Goal: Transaction & Acquisition: Book appointment/travel/reservation

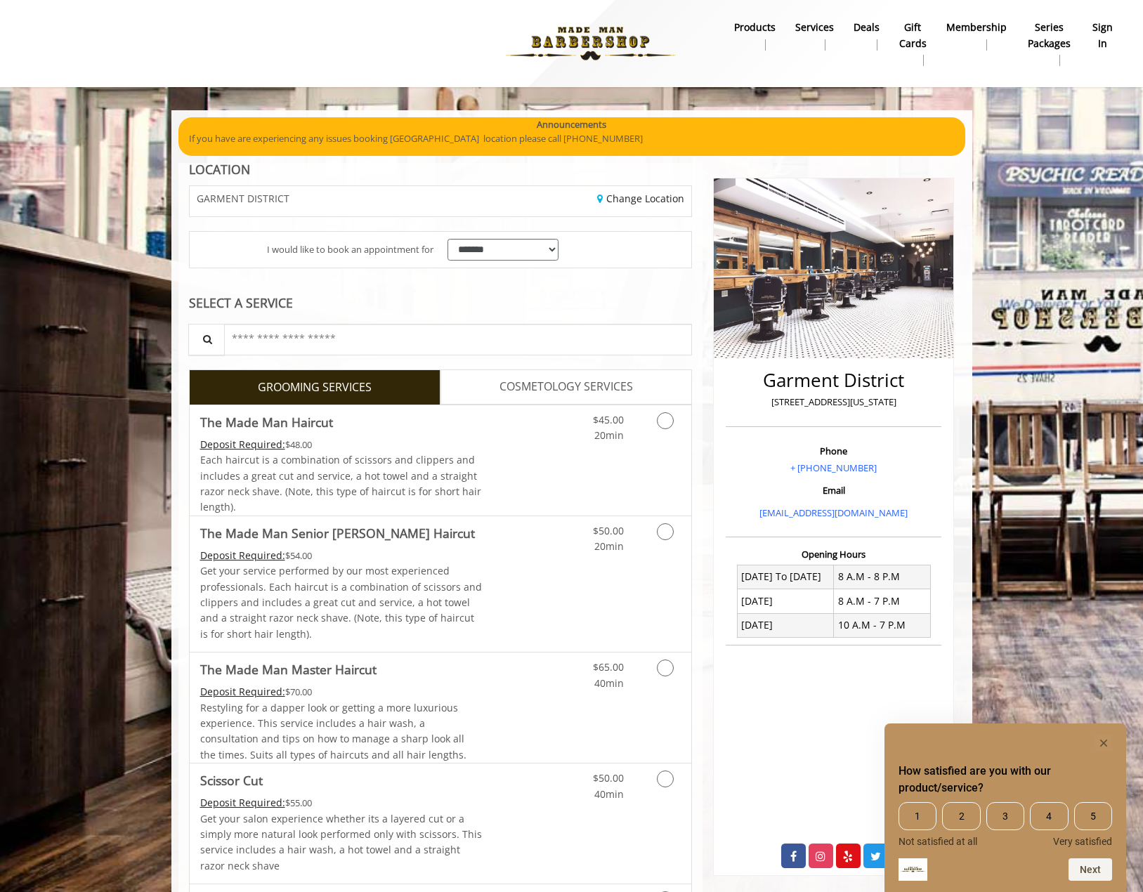
click at [536, 386] on span "COSMETOLOGY SERVICES" at bounding box center [565, 387] width 133 height 18
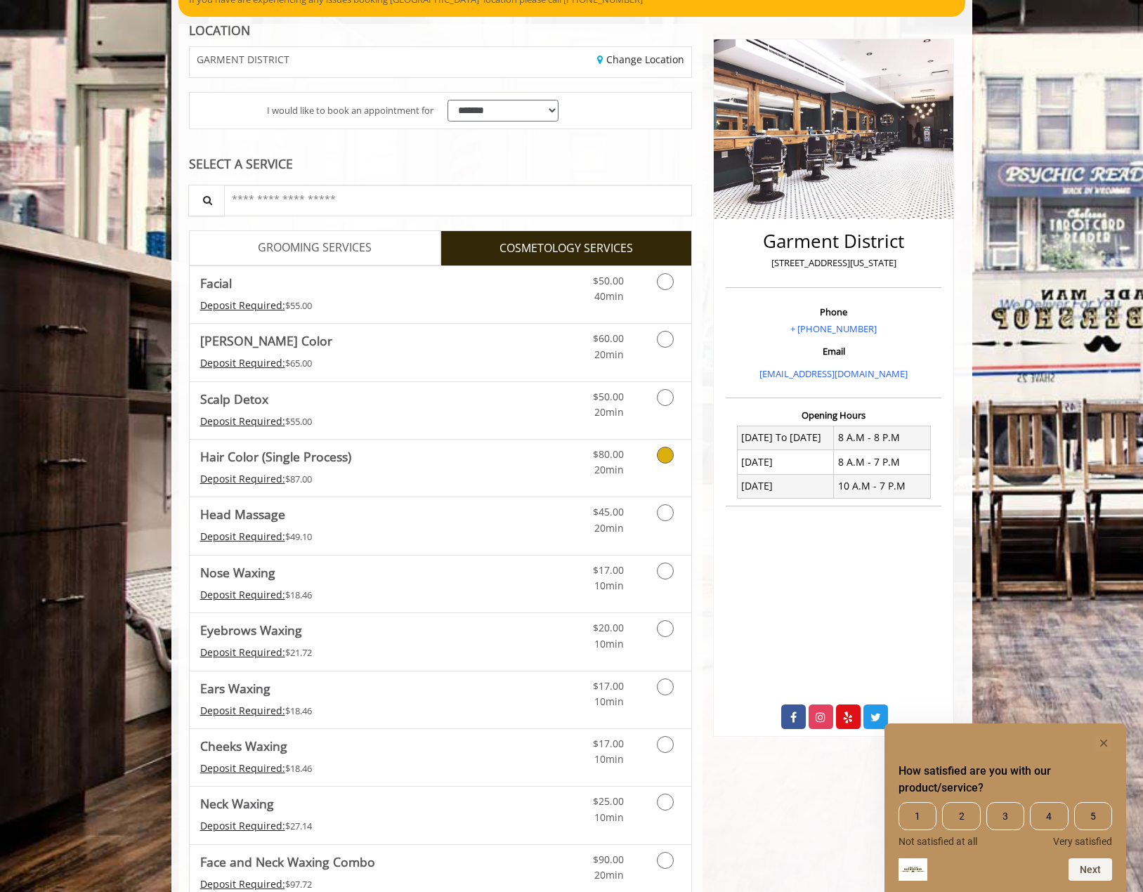
scroll to position [140, 0]
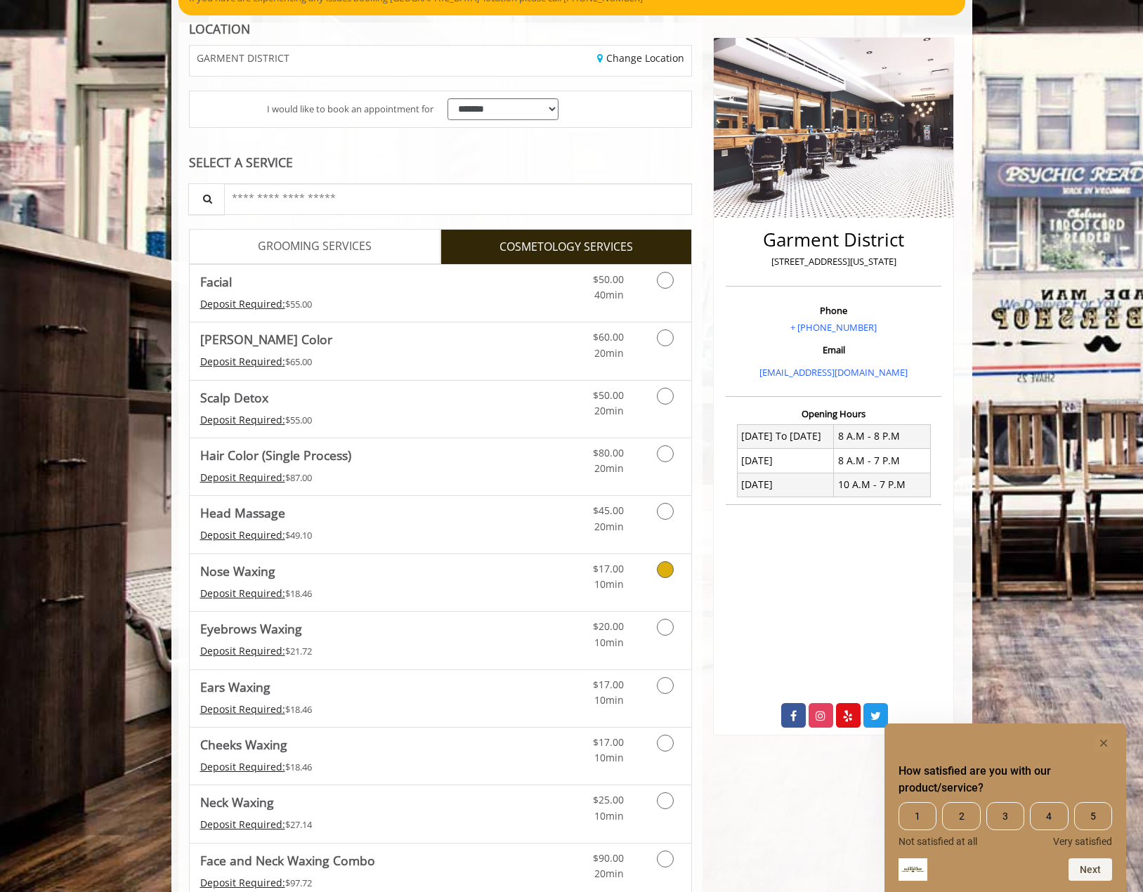
click at [674, 572] on link "Cosmetology services" at bounding box center [663, 573] width 36 height 39
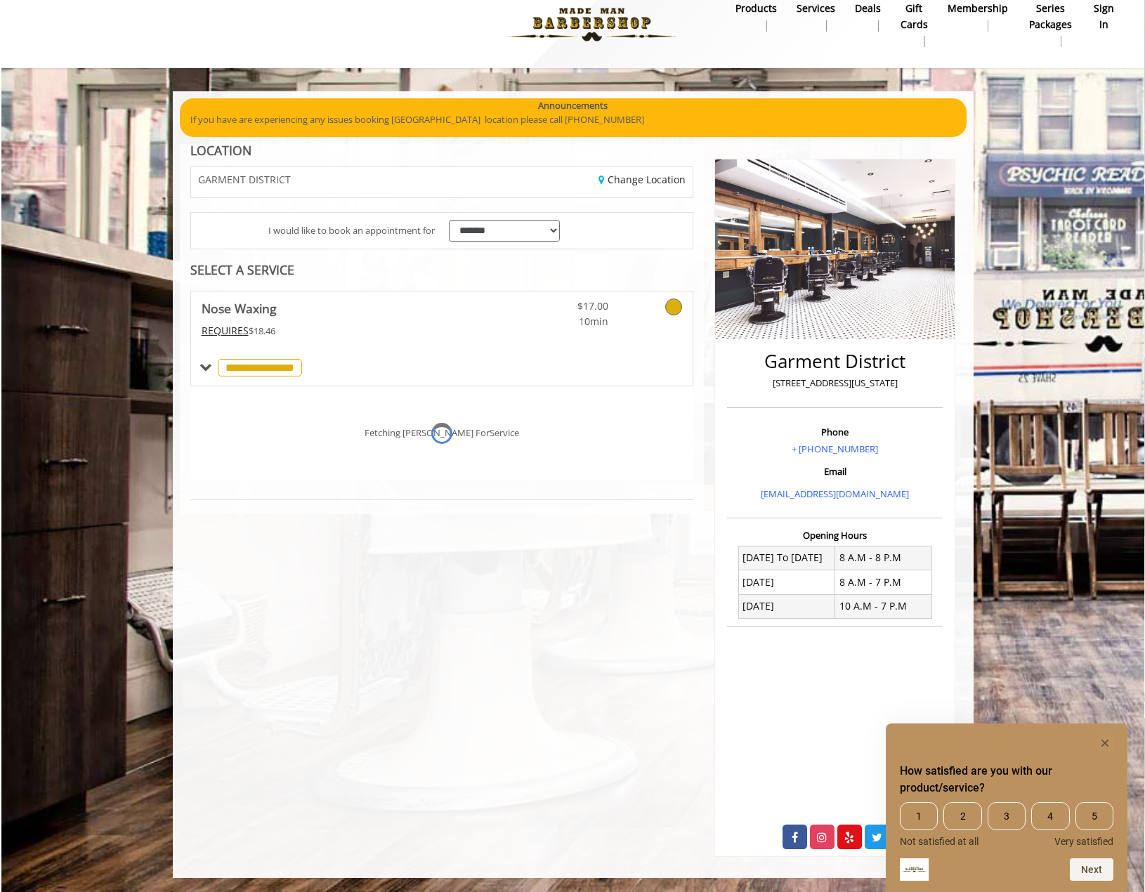
scroll to position [19, 0]
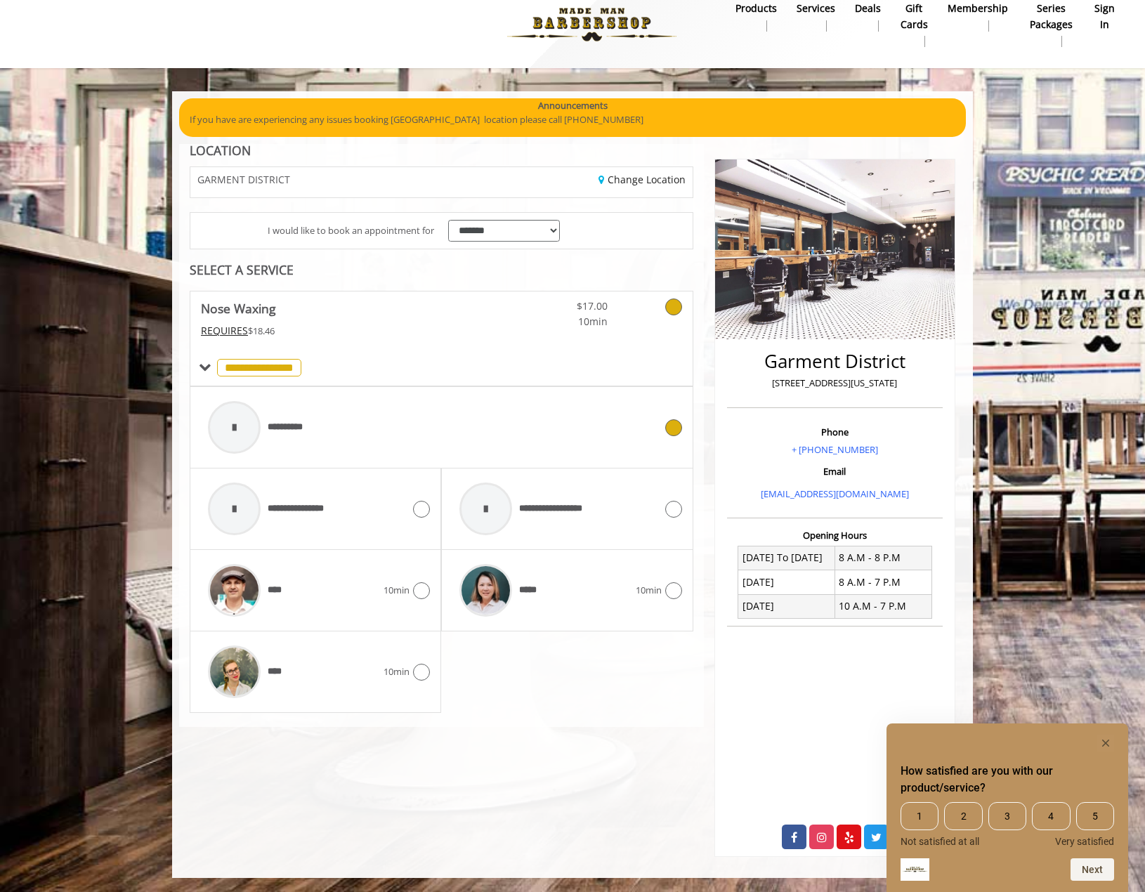
click at [246, 428] on div at bounding box center [234, 427] width 53 height 53
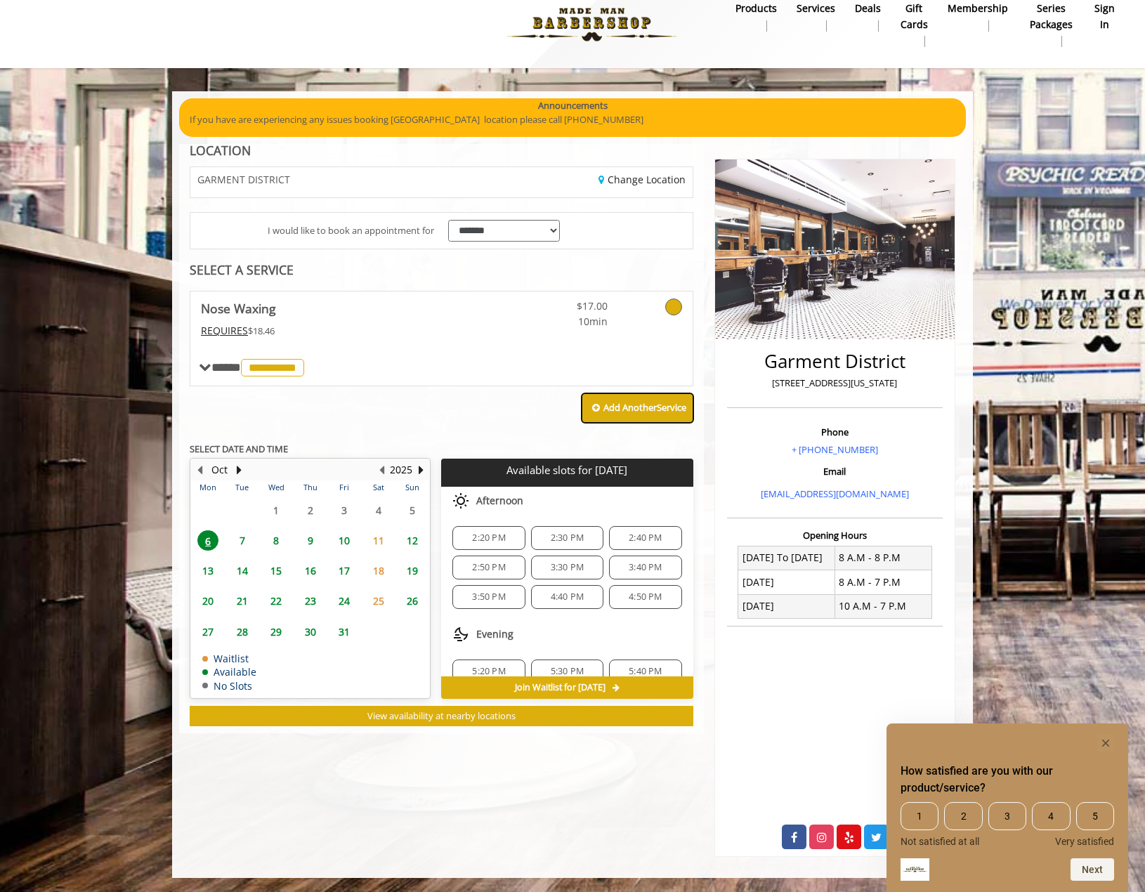
click at [605, 410] on b "Add Another Service" at bounding box center [644, 407] width 83 height 13
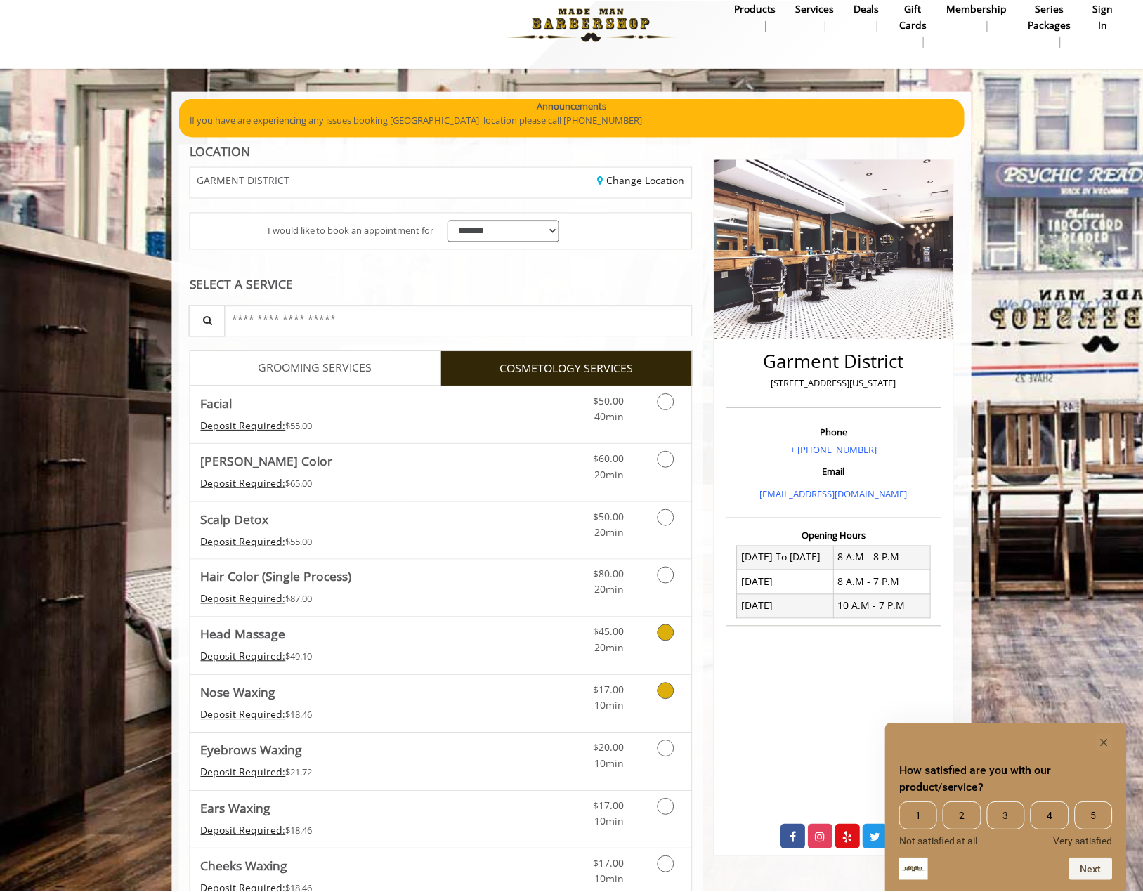
scroll to position [243, 0]
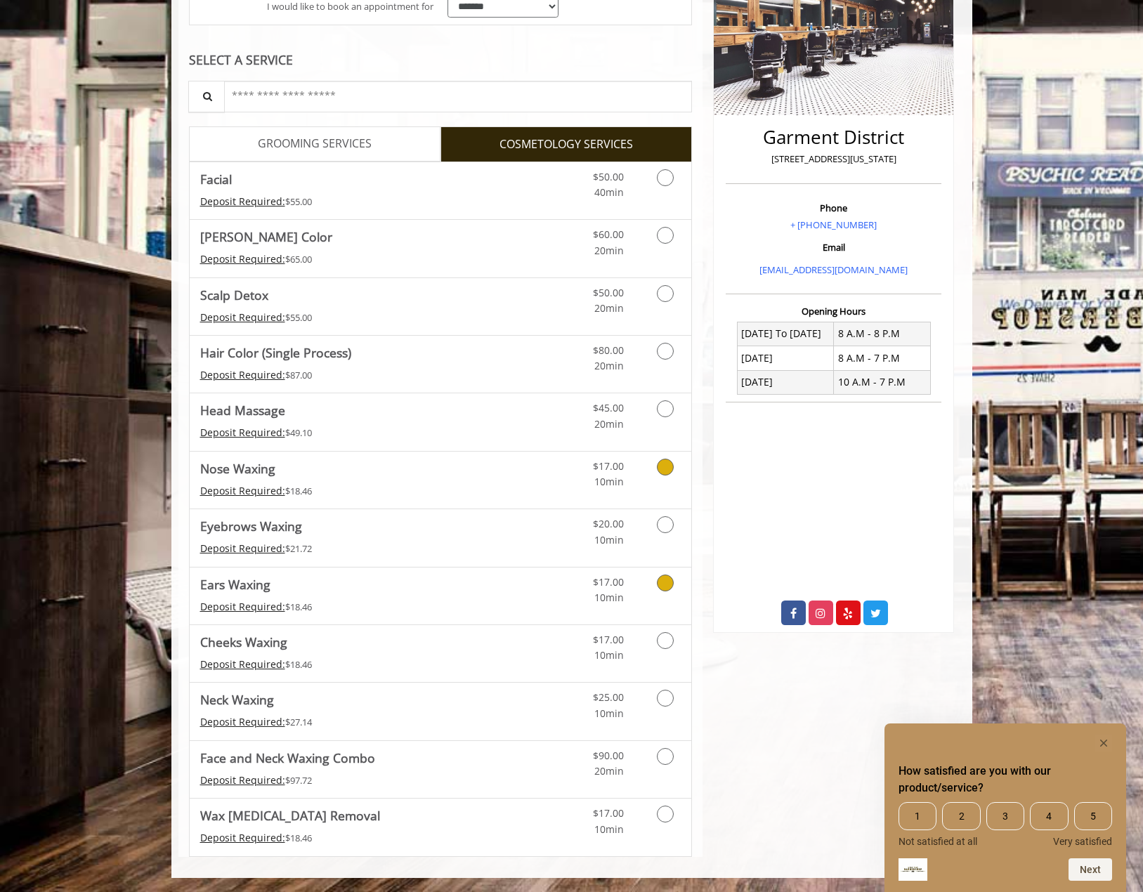
click at [669, 579] on icon "Cosmetology services" at bounding box center [665, 582] width 17 height 17
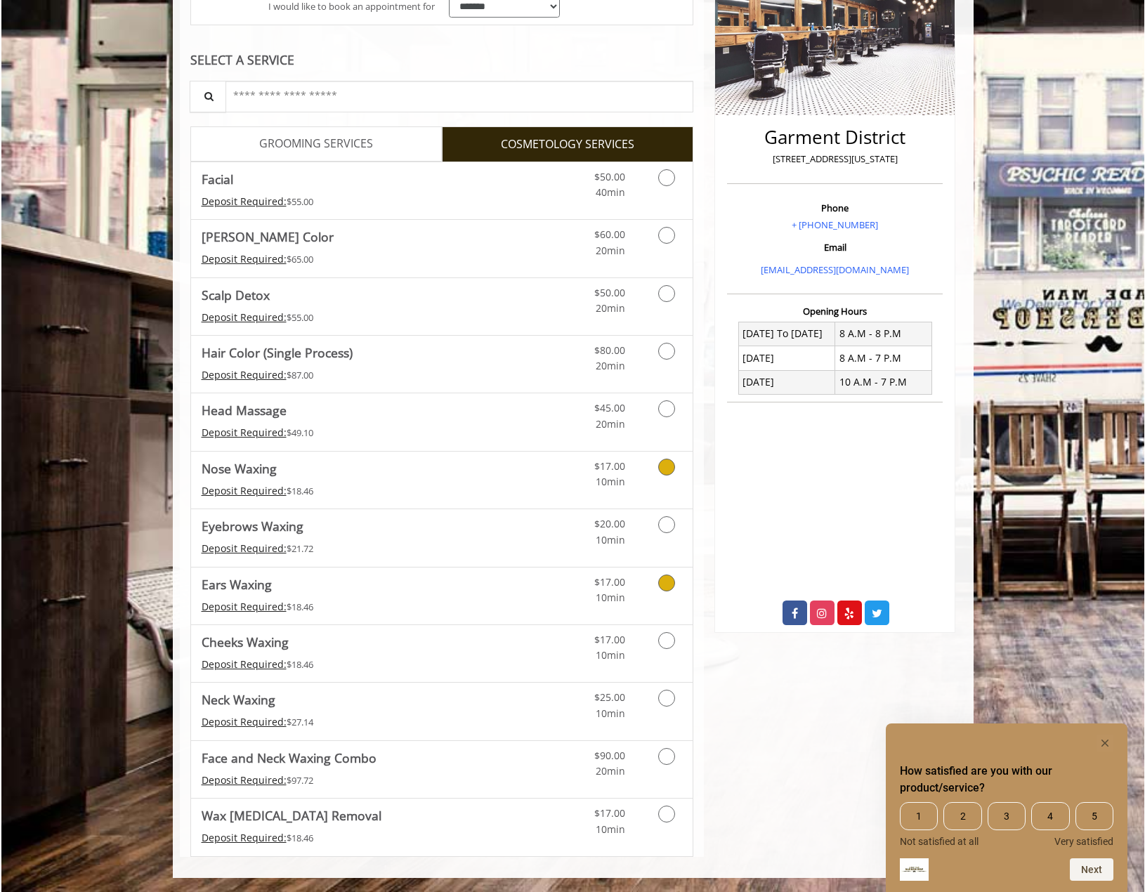
scroll to position [19, 0]
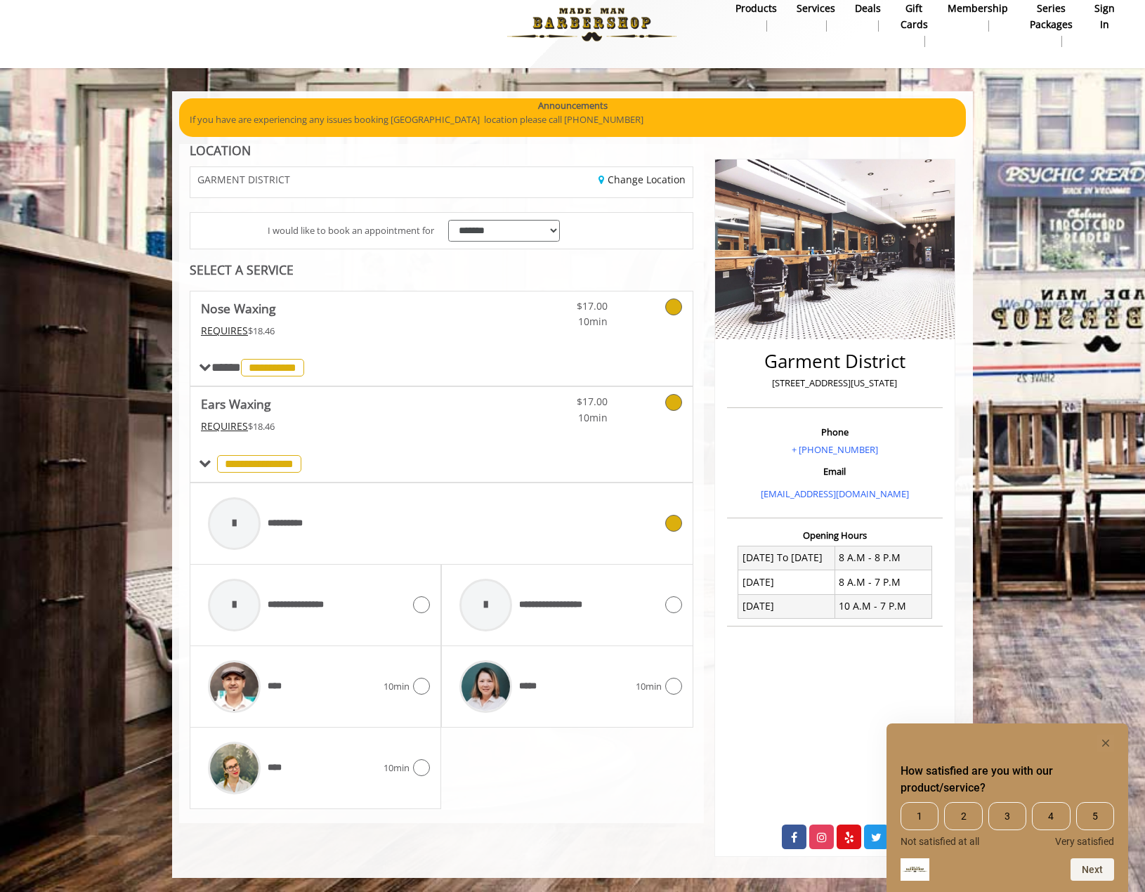
click at [239, 528] on div at bounding box center [234, 523] width 53 height 53
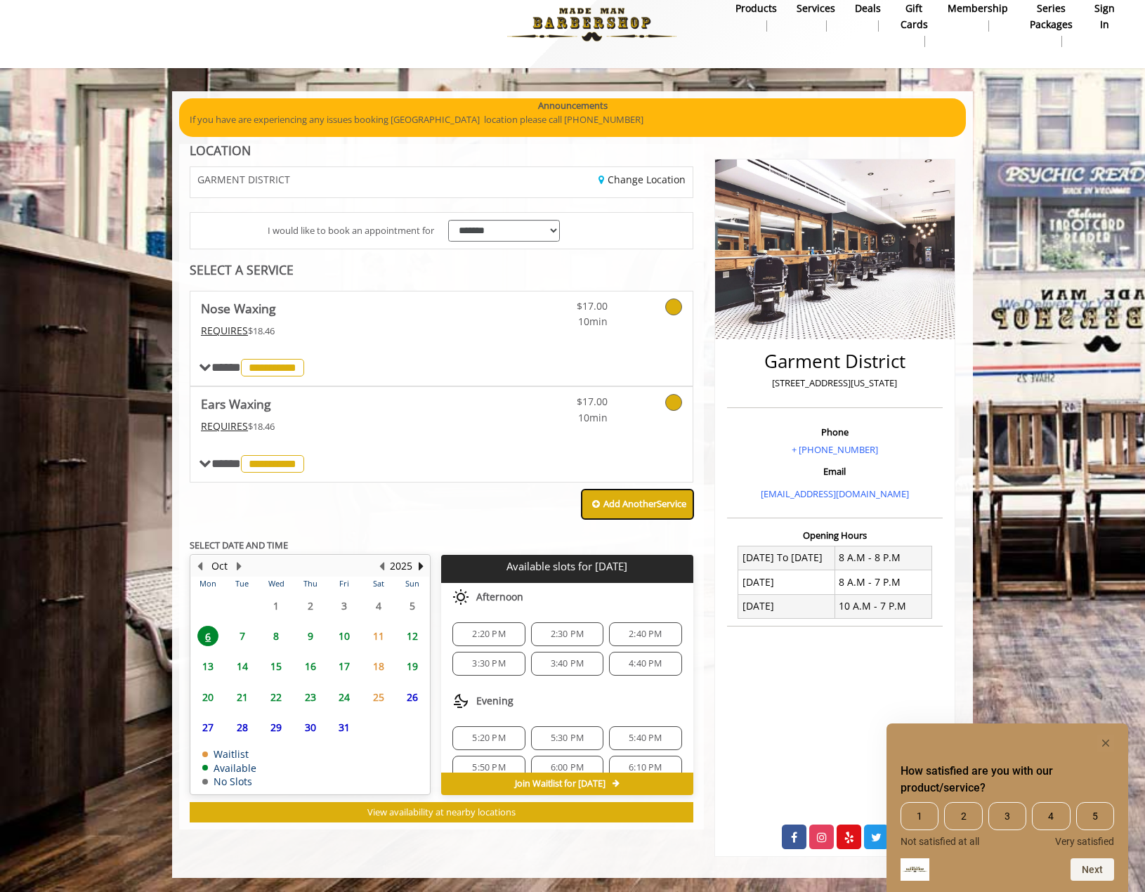
click at [615, 504] on b "Add Another Service" at bounding box center [644, 503] width 83 height 13
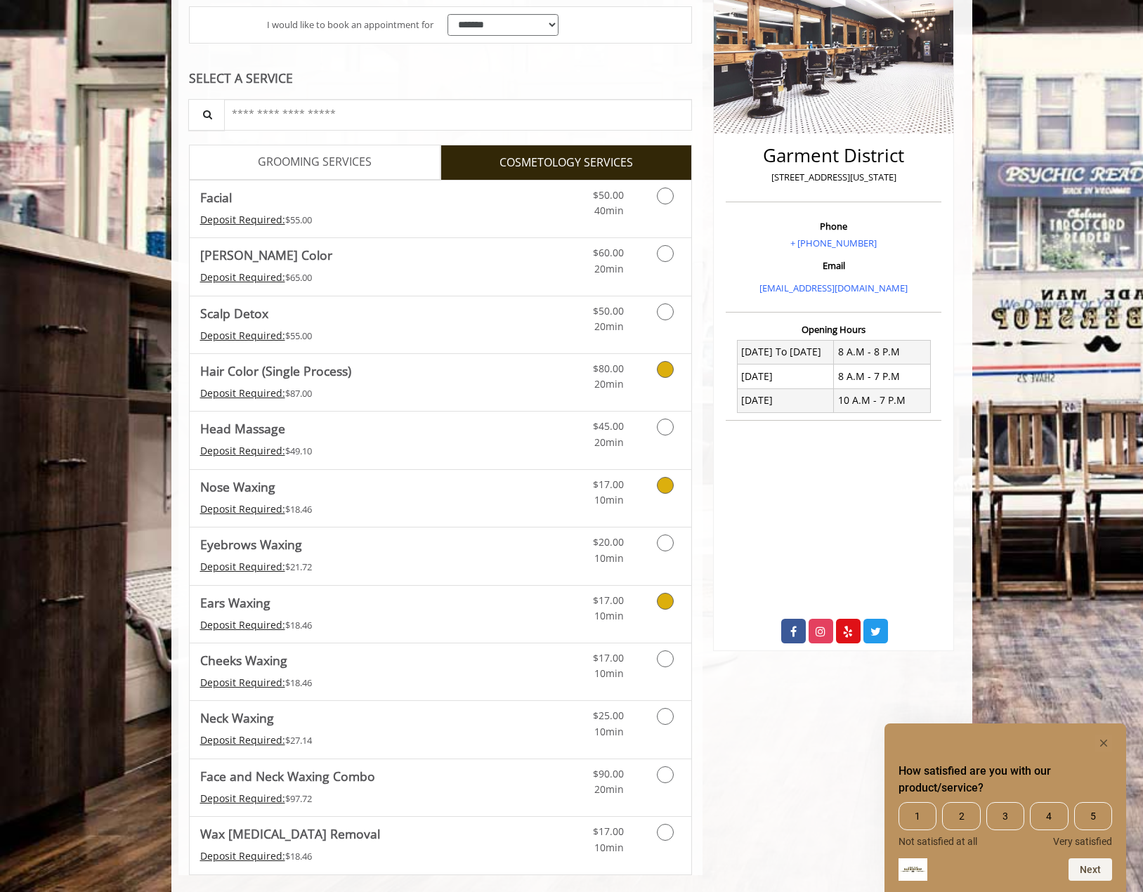
scroll to position [243, 0]
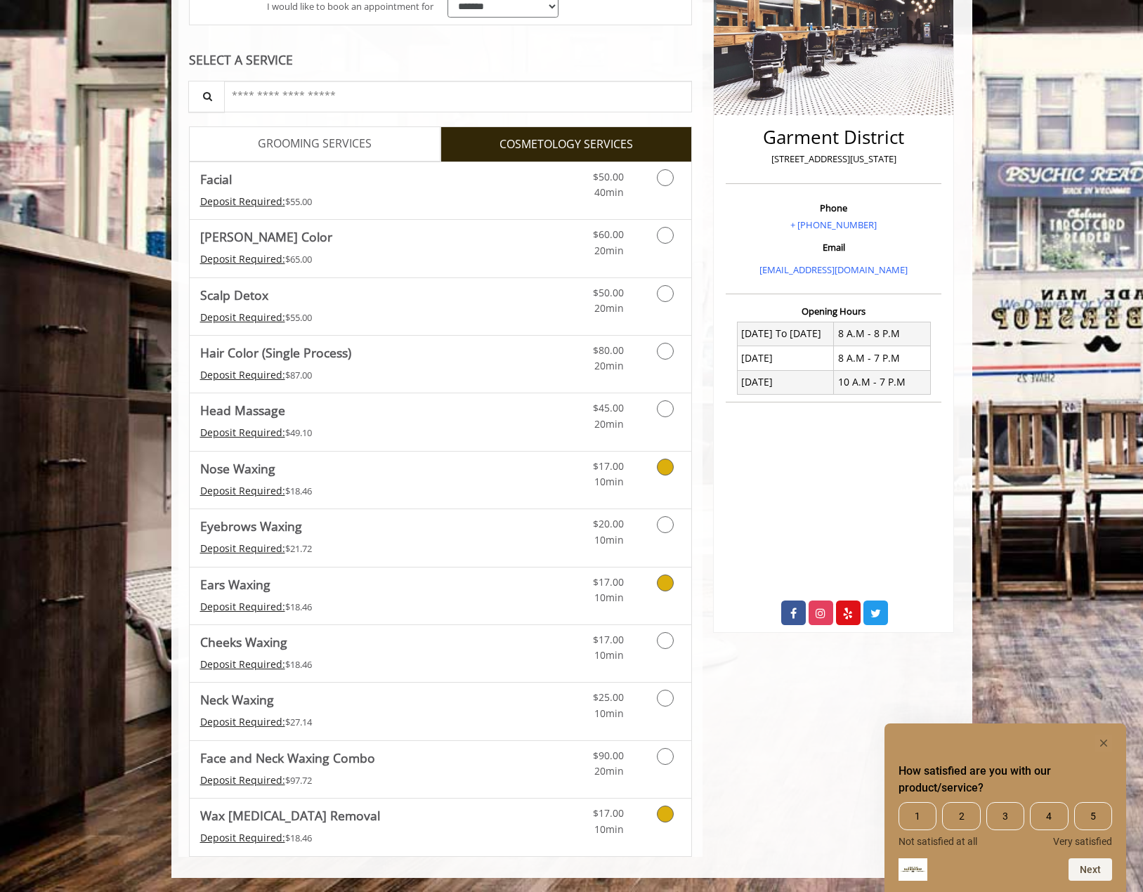
click at [661, 811] on icon "Cosmetology services" at bounding box center [665, 814] width 17 height 17
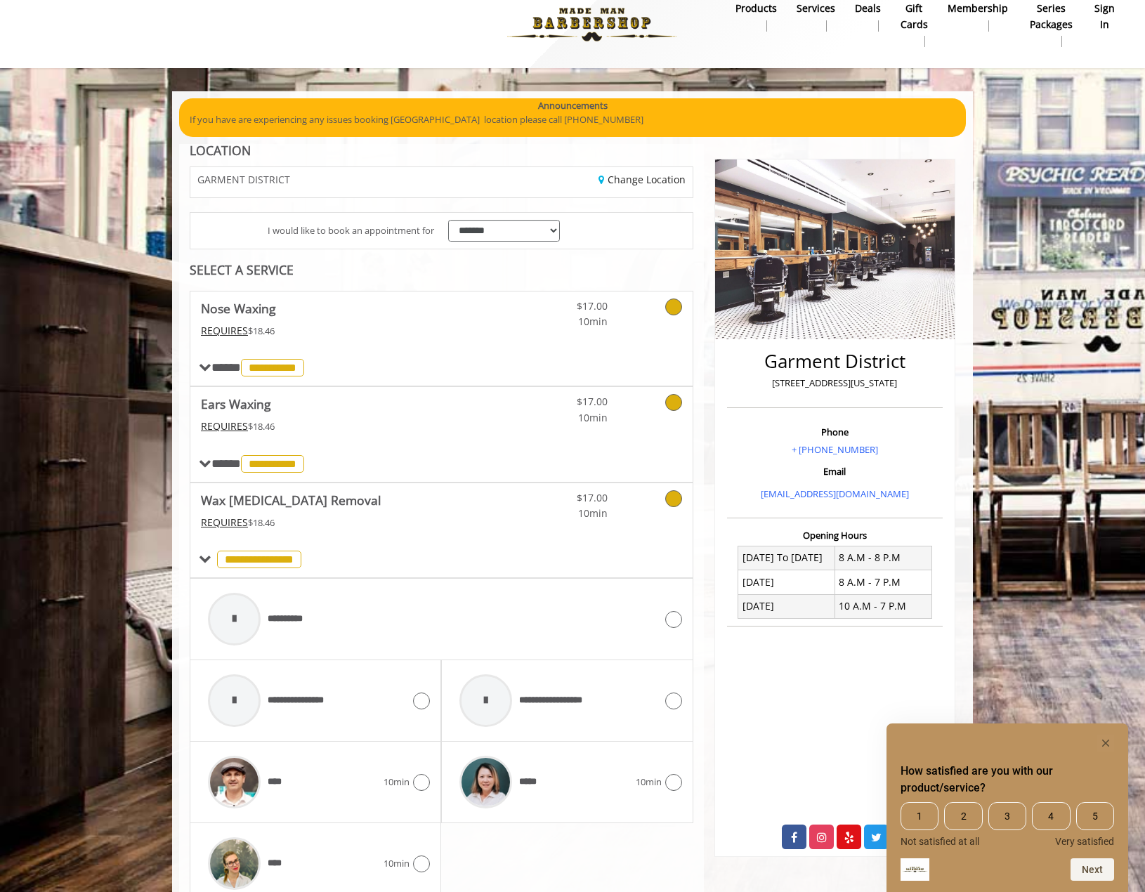
scroll to position [81, 0]
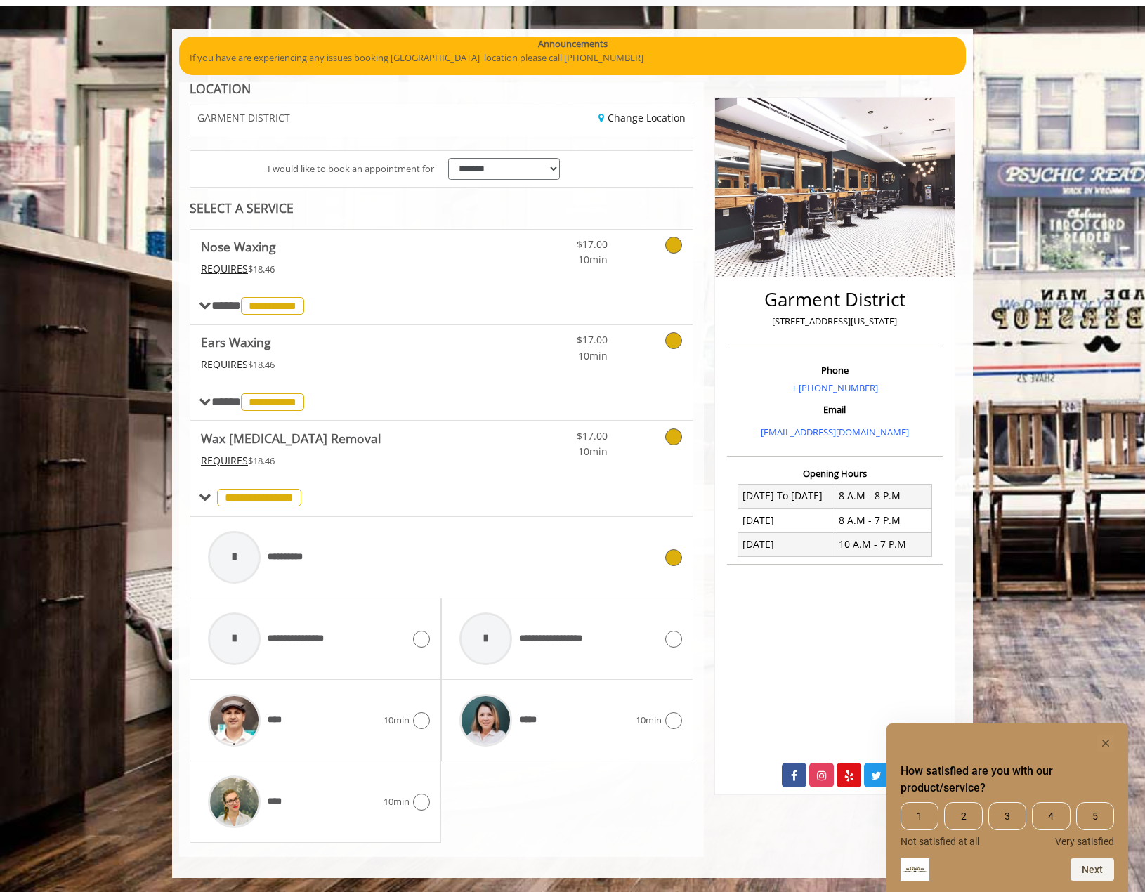
click at [234, 557] on div at bounding box center [234, 557] width 53 height 53
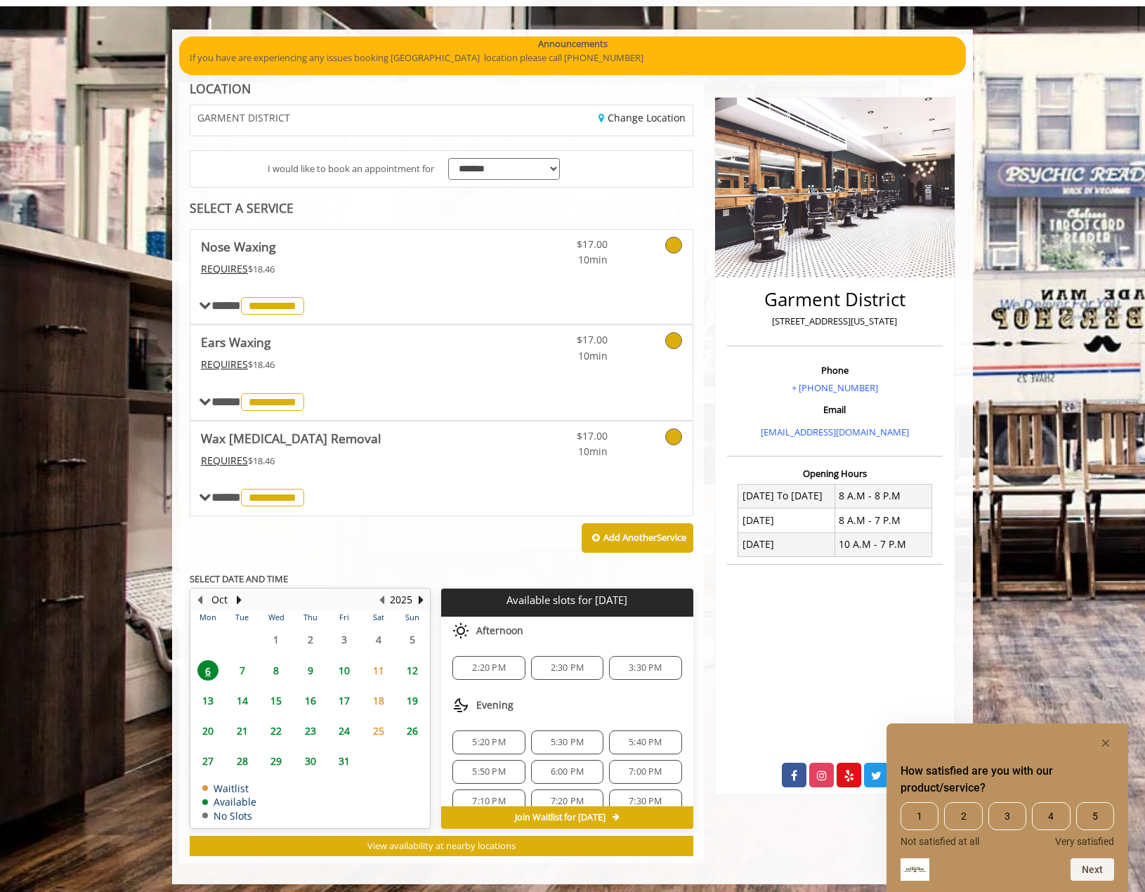
scroll to position [87, 0]
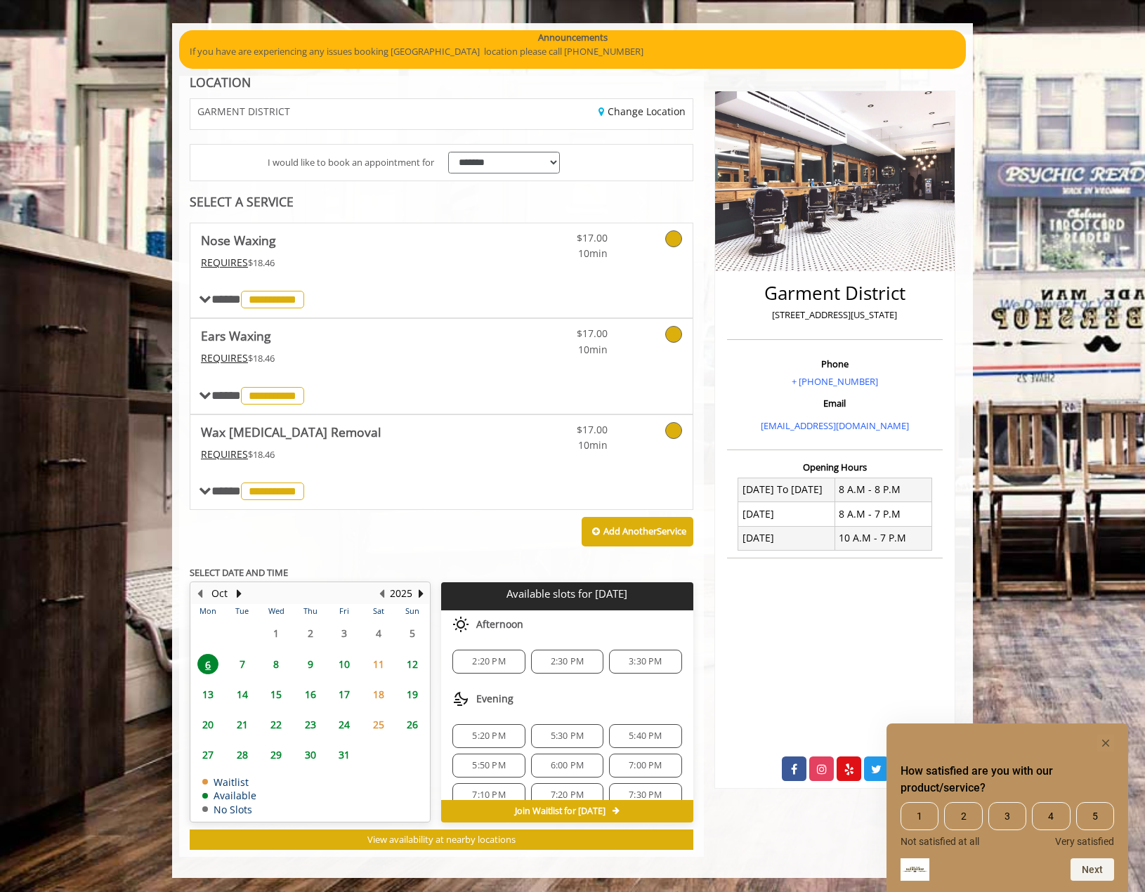
click at [494, 659] on span "2:20 PM" at bounding box center [488, 661] width 33 height 11
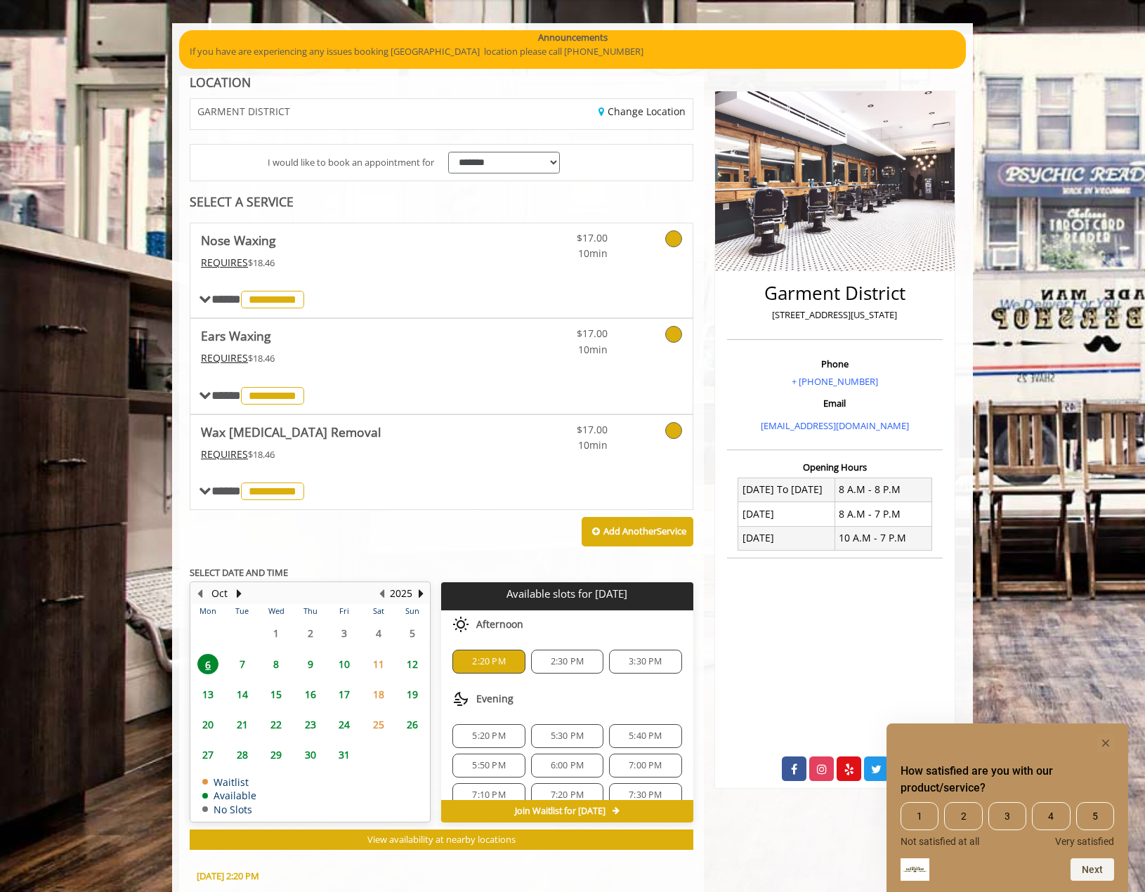
scroll to position [412, 0]
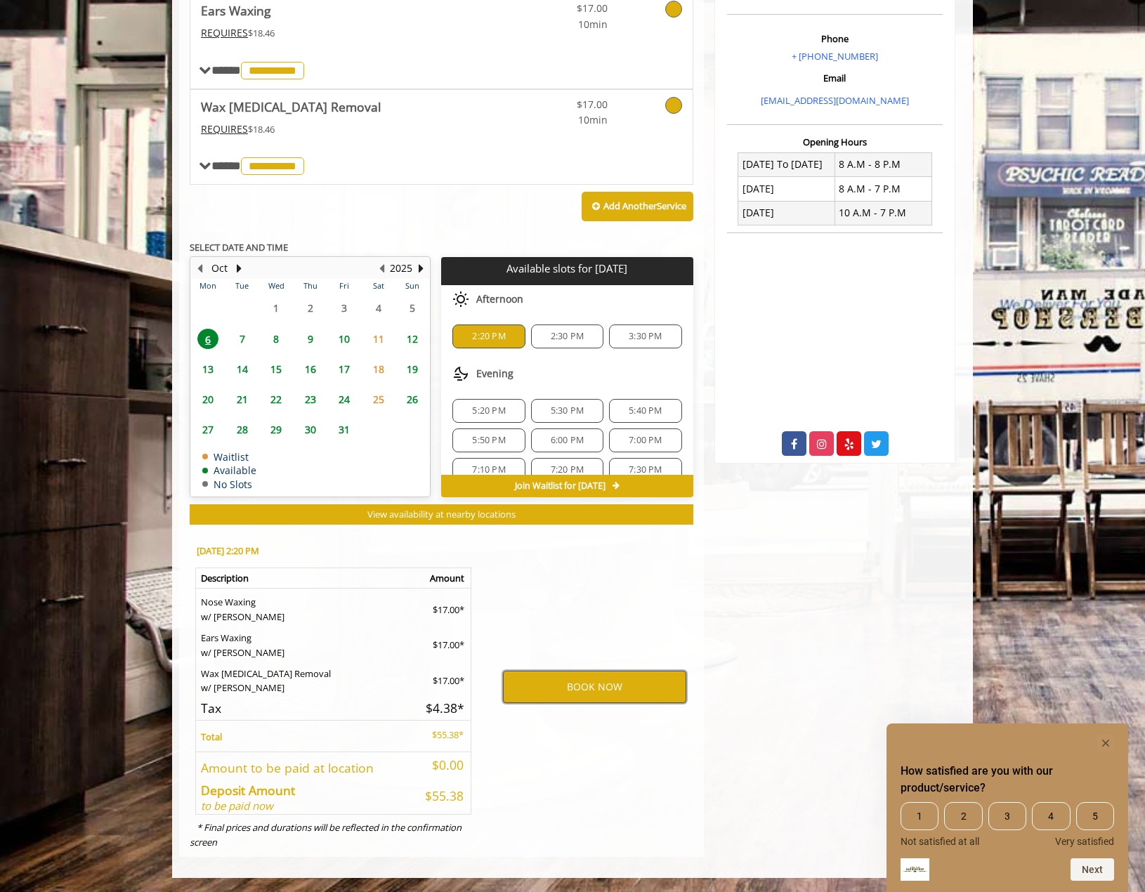
click at [567, 685] on button "BOOK NOW" at bounding box center [594, 687] width 183 height 32
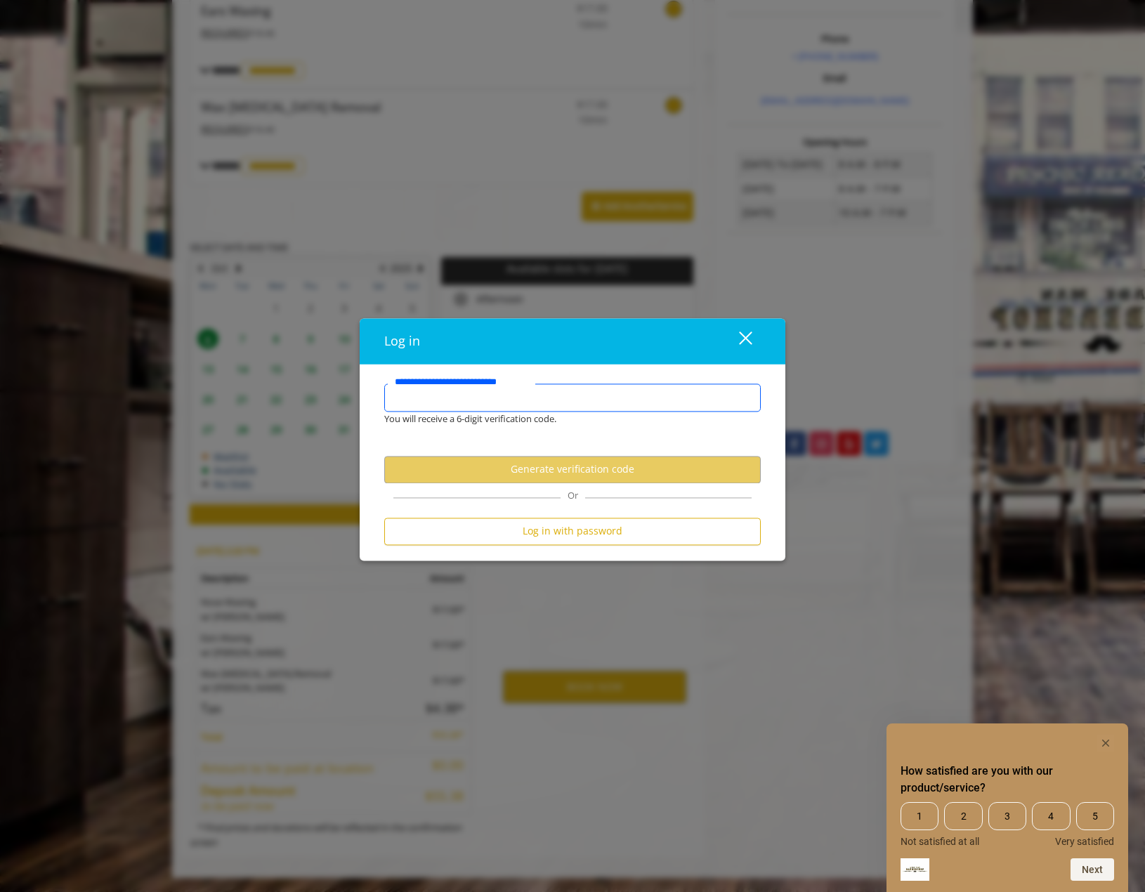
click at [486, 406] on input "**********" at bounding box center [572, 397] width 376 height 28
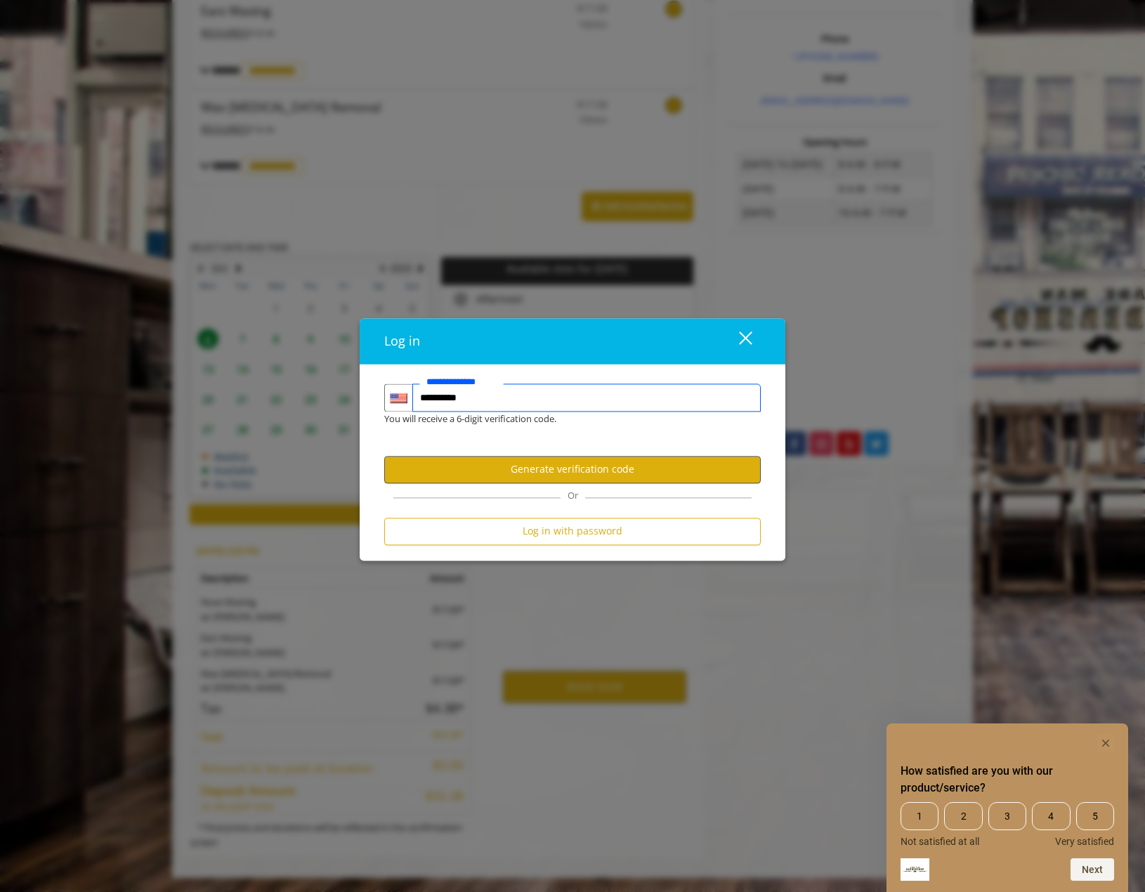
type input "**********"
click at [515, 467] on button "Generate verification code" at bounding box center [572, 469] width 376 height 27
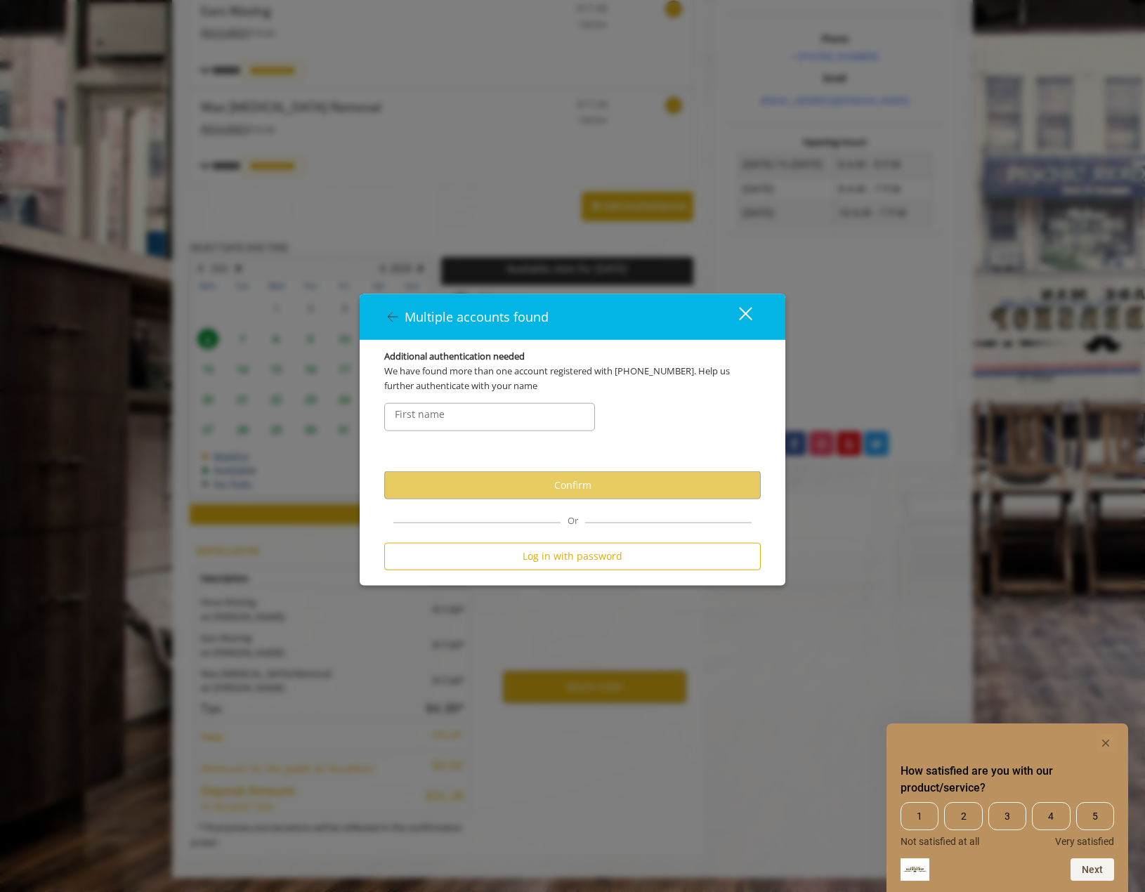
scroll to position [0, 0]
click at [484, 427] on input "FirstNameText" at bounding box center [489, 417] width 211 height 28
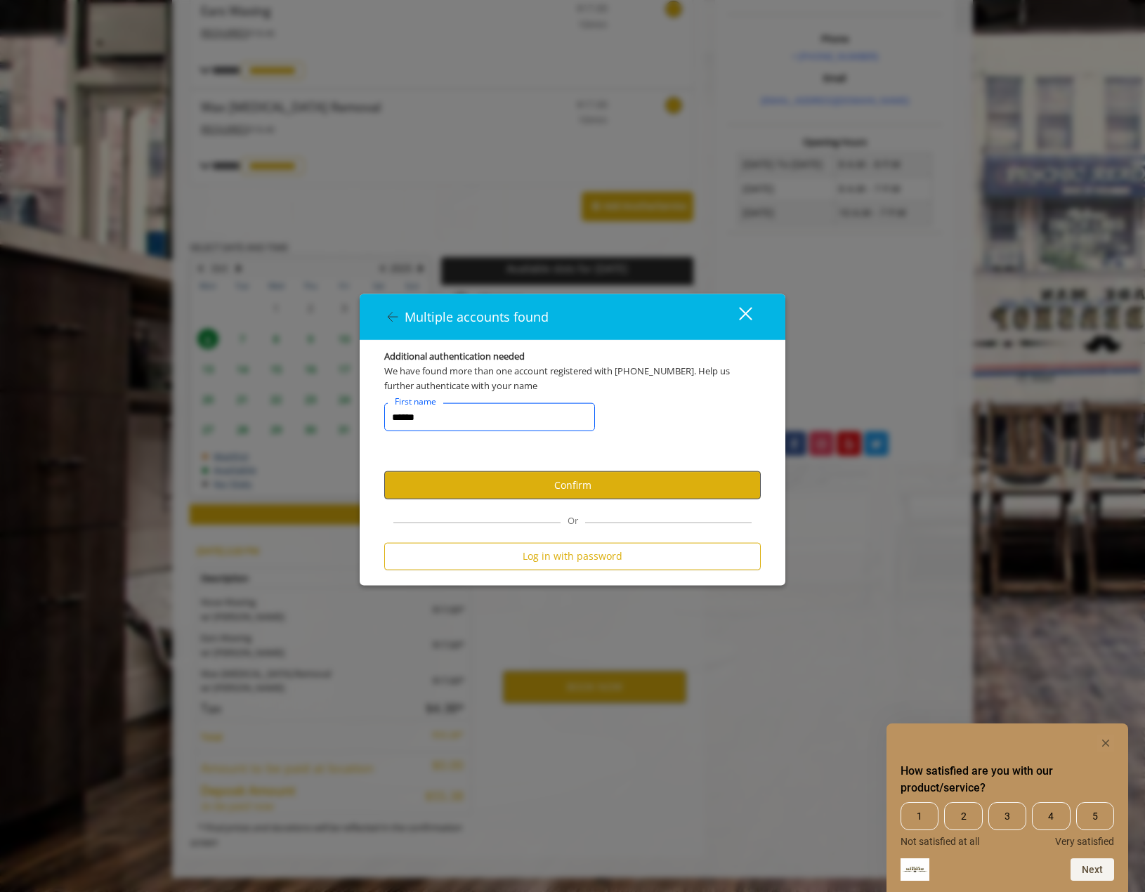
type input "******"
click at [545, 489] on button "Confirm" at bounding box center [572, 484] width 376 height 27
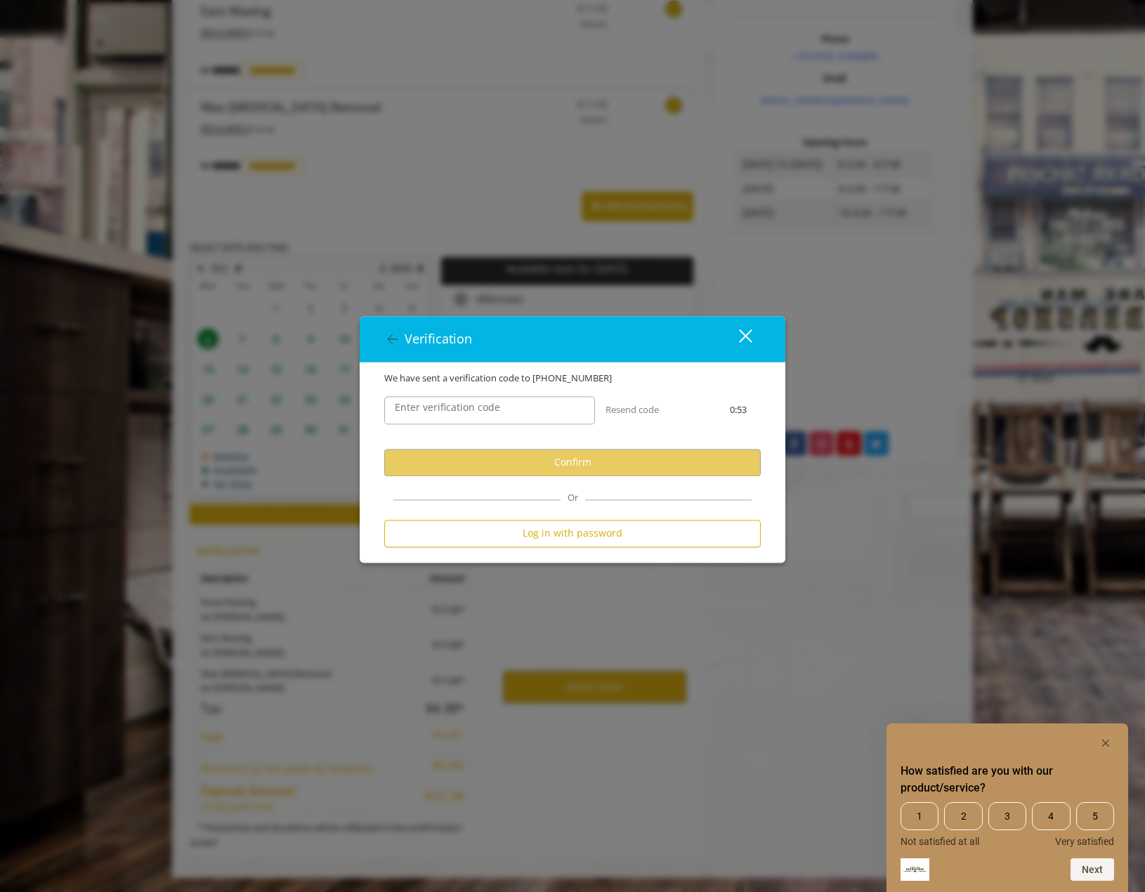
click at [452, 409] on label "Enter verification code" at bounding box center [447, 407] width 119 height 15
click at [452, 409] on input "Enter verification code" at bounding box center [489, 410] width 211 height 28
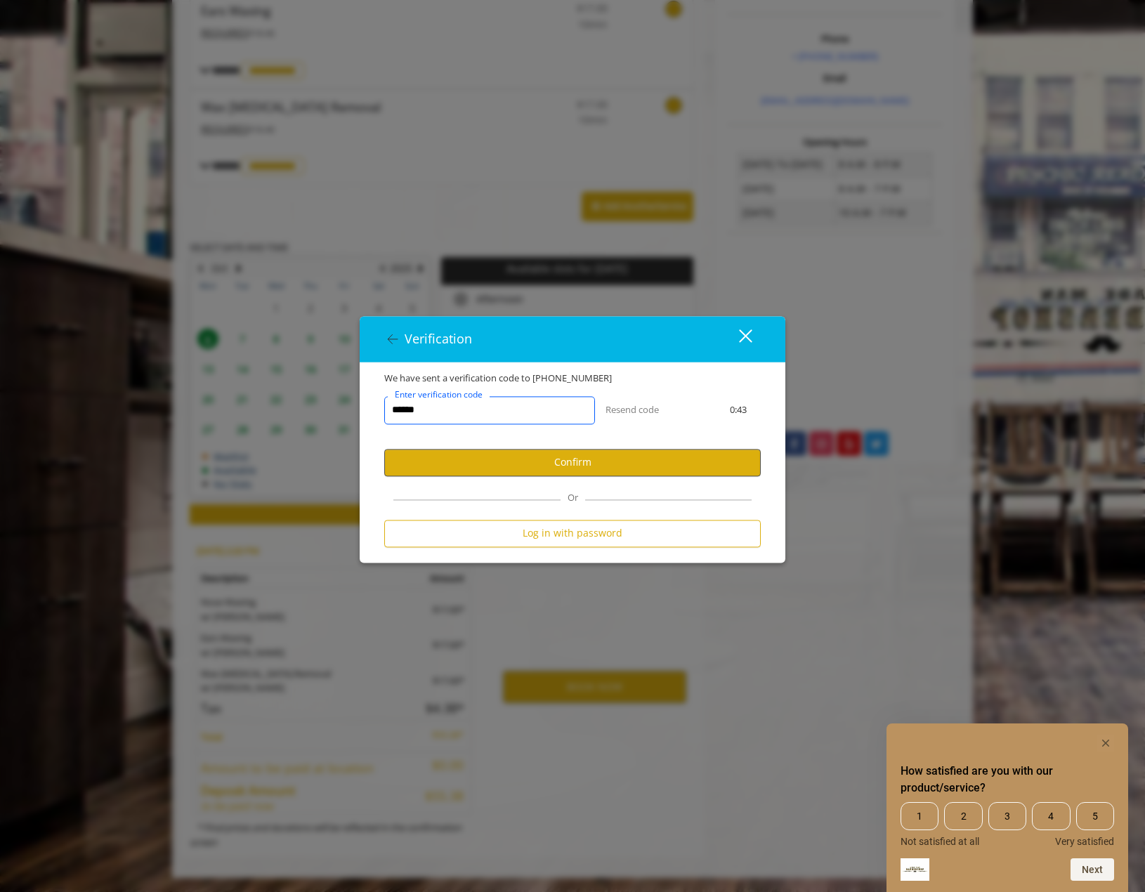
type input "******"
click at [511, 468] on button "Confirm" at bounding box center [572, 462] width 376 height 27
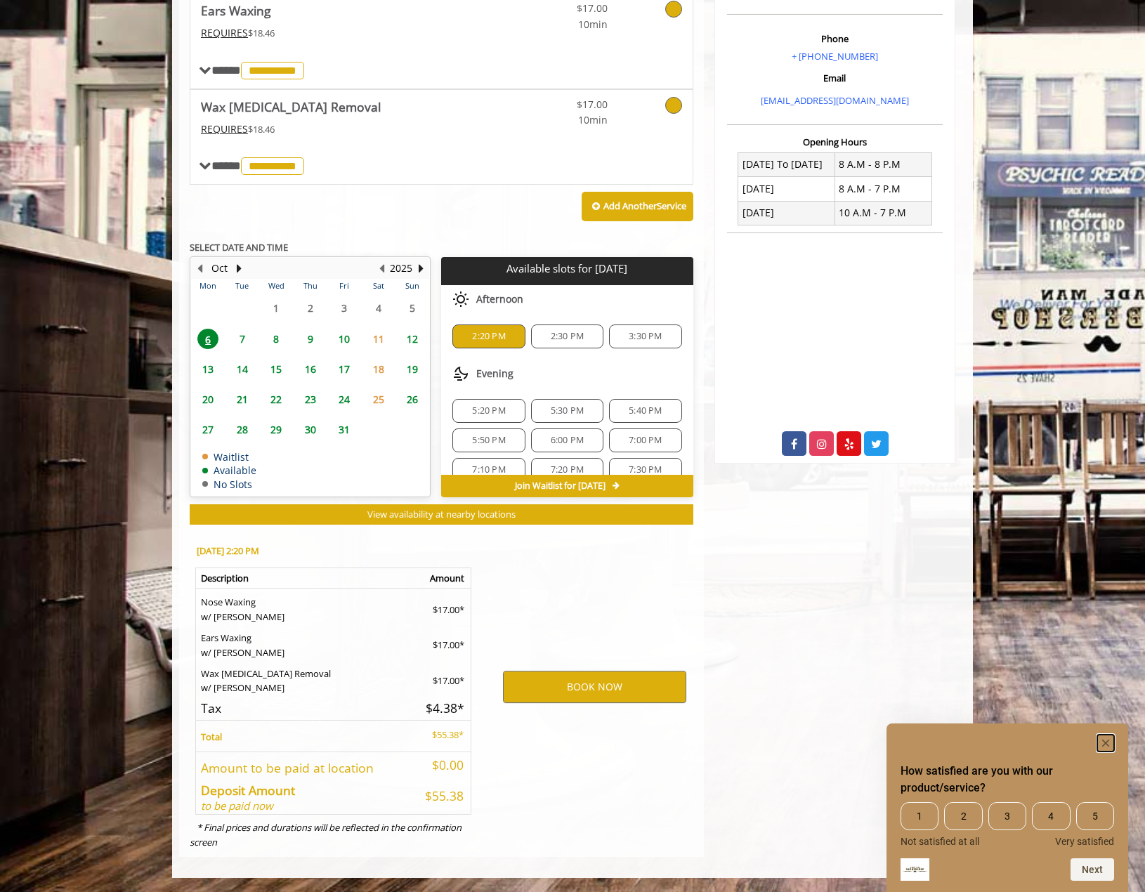
click at [1102, 737] on rect "Hide survey" at bounding box center [1105, 743] width 17 height 17
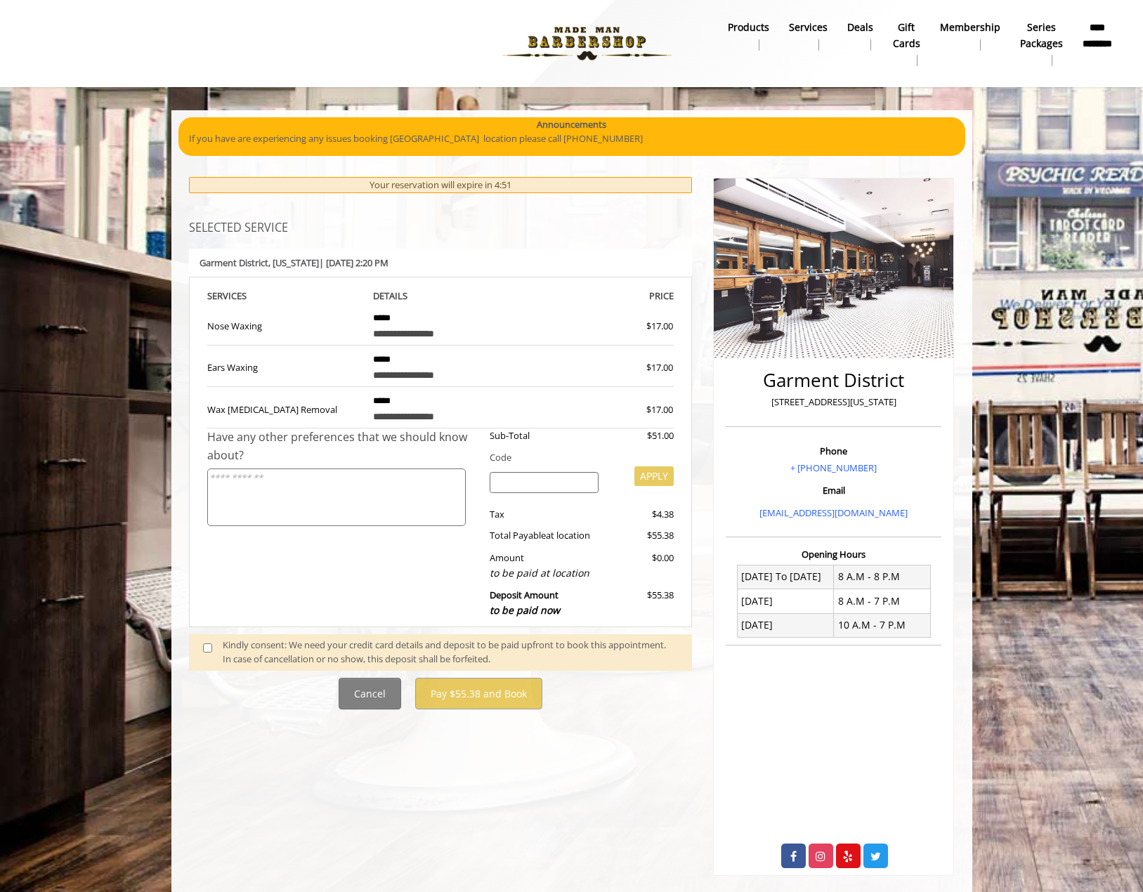
click at [300, 486] on textarea at bounding box center [336, 497] width 258 height 58
click at [505, 484] on input "search" at bounding box center [544, 482] width 109 height 21
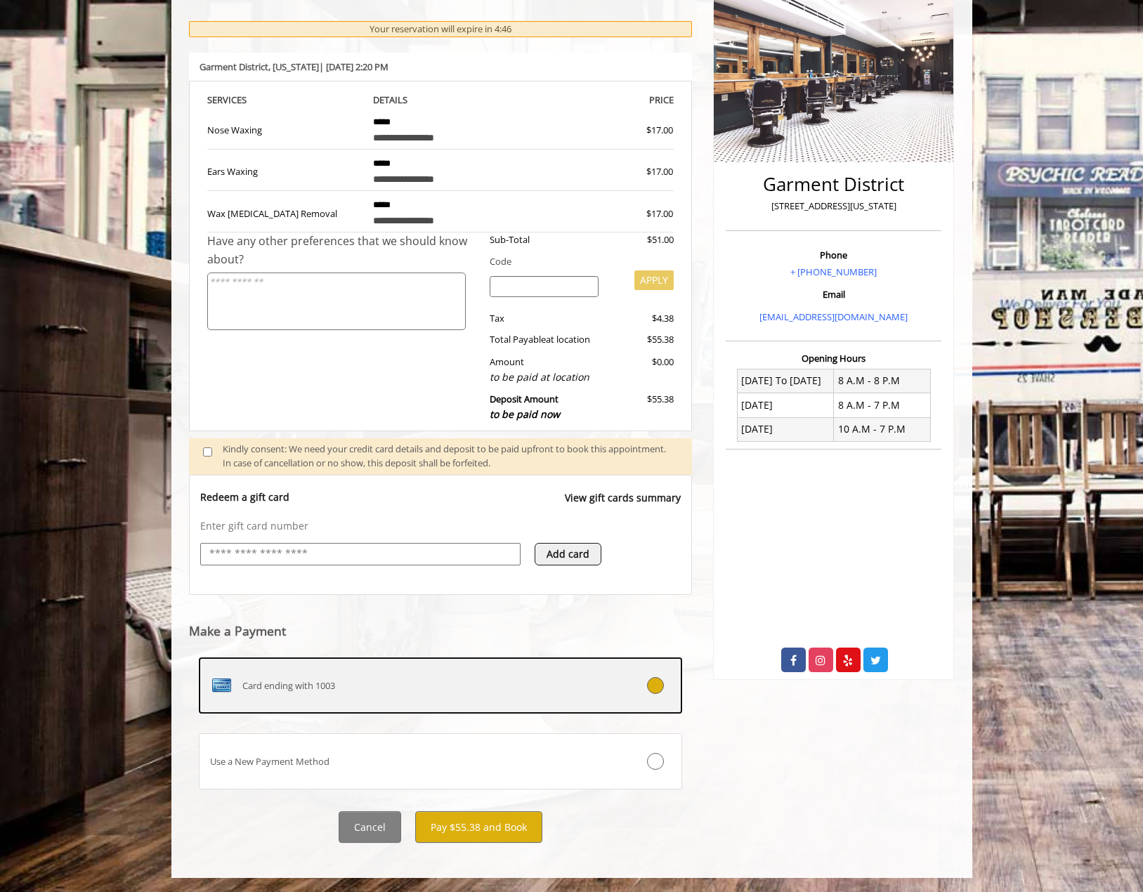
click at [356, 688] on div "Card ending with 1003" at bounding box center [400, 685] width 402 height 22
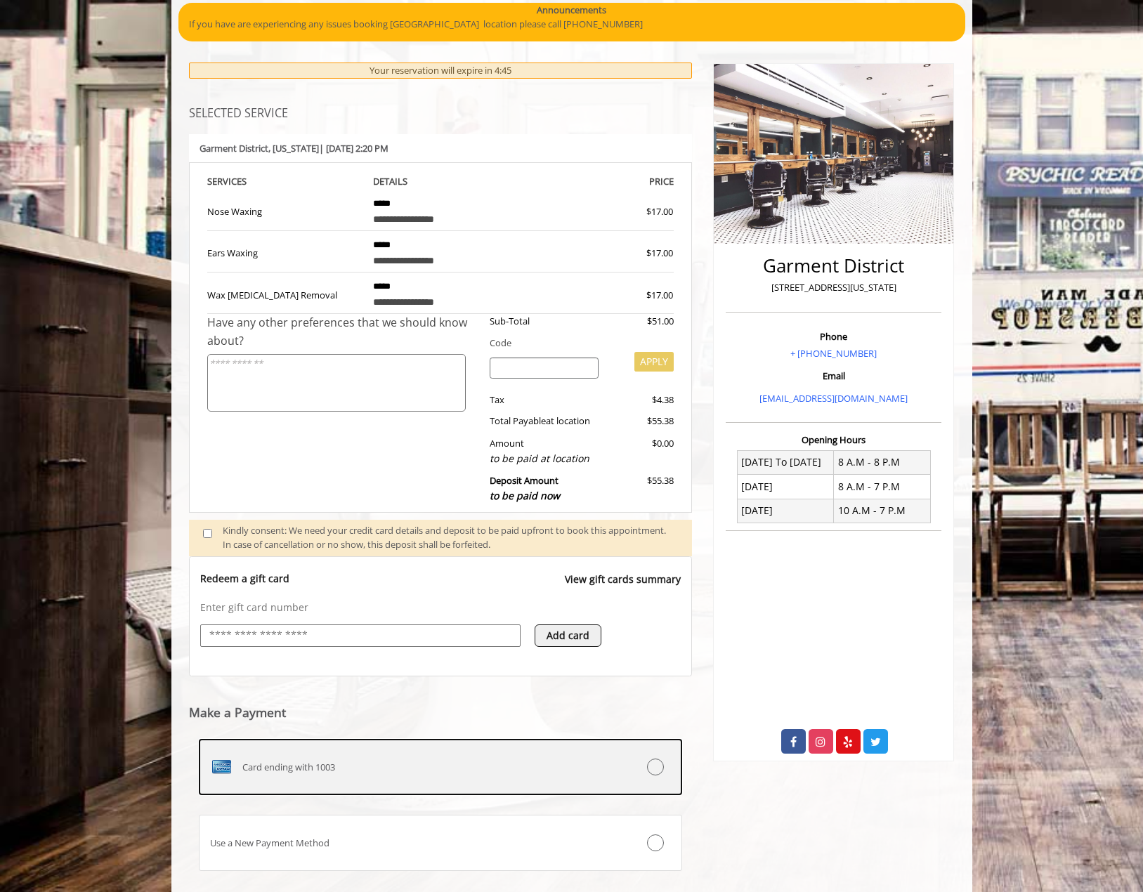
scroll to position [196, 0]
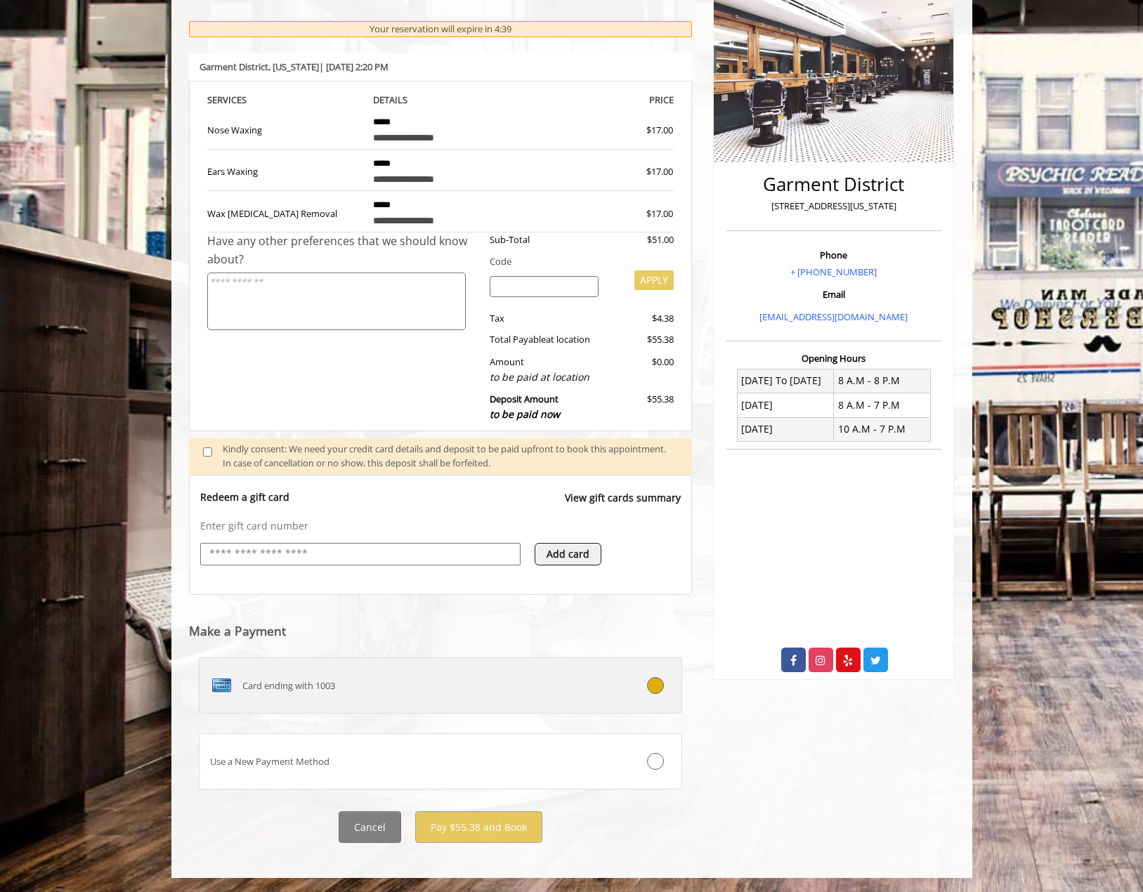
click at [652, 684] on icon at bounding box center [655, 685] width 17 height 17
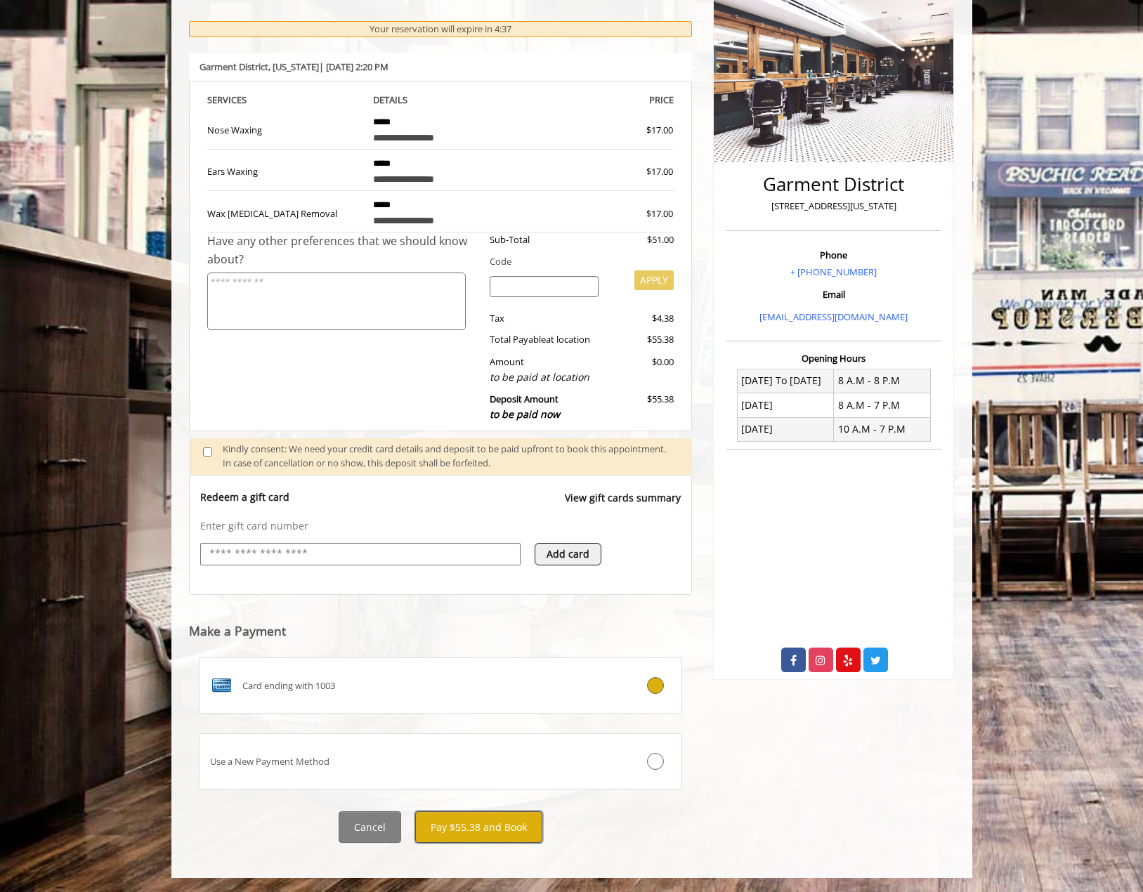
click at [482, 820] on button "Pay $55.38 and Book" at bounding box center [478, 827] width 127 height 32
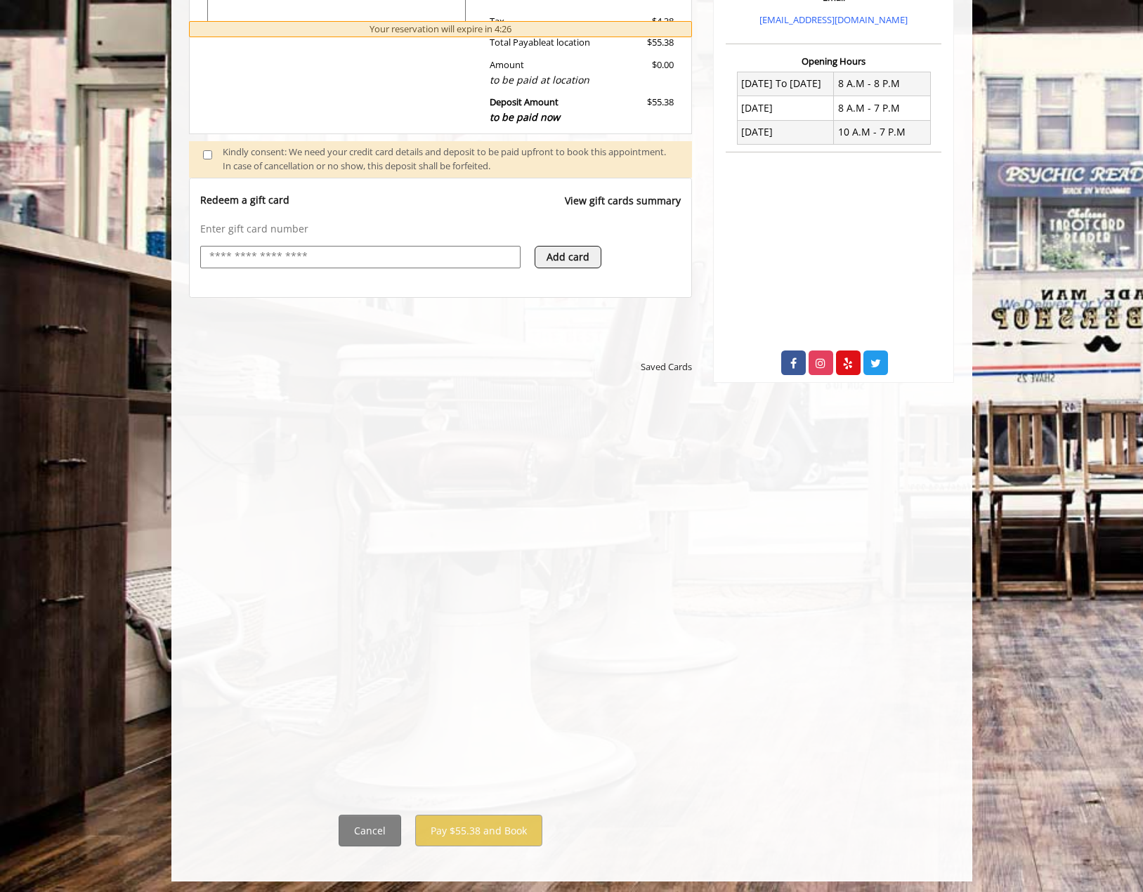
scroll to position [497, 0]
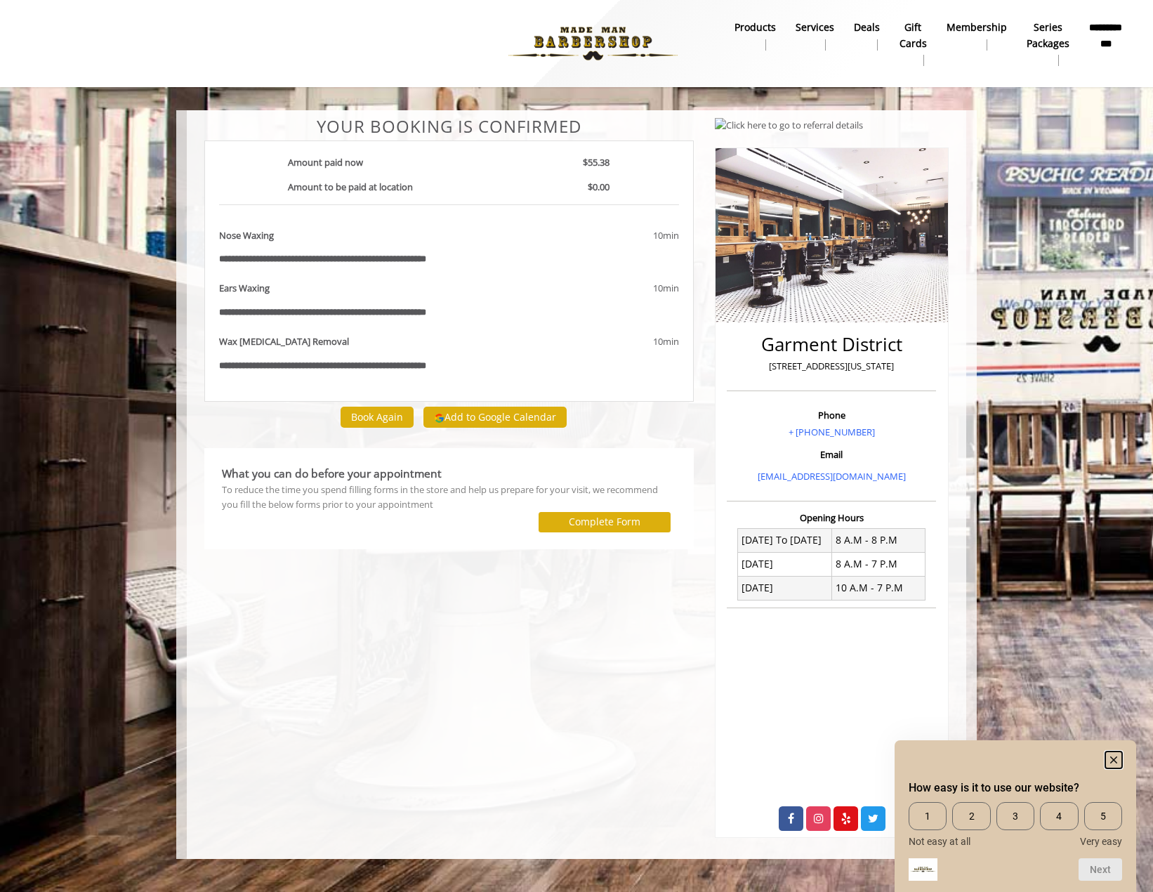
click at [1117, 756] on icon "Hide survey" at bounding box center [1113, 759] width 7 height 7
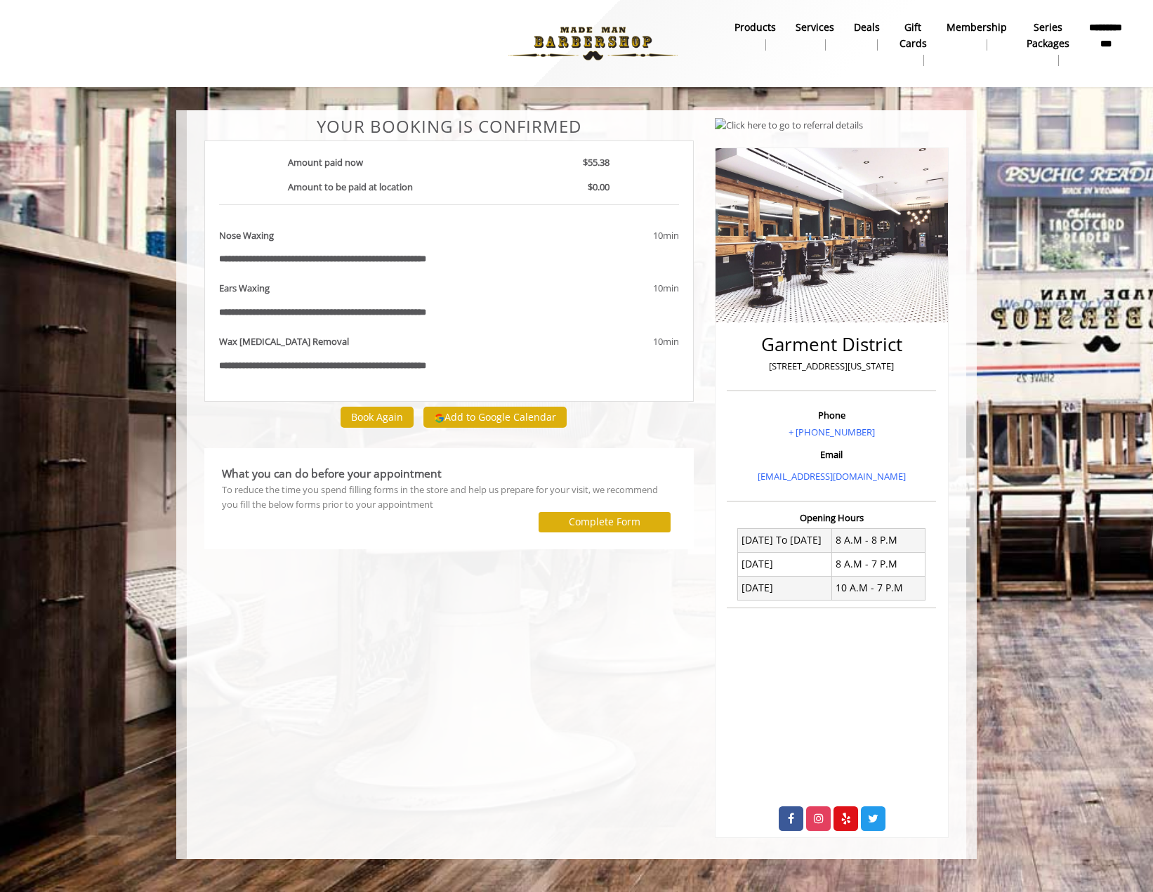
click at [490, 664] on div "**********" at bounding box center [449, 477] width 511 height 721
